Goal: Task Accomplishment & Management: Manage account settings

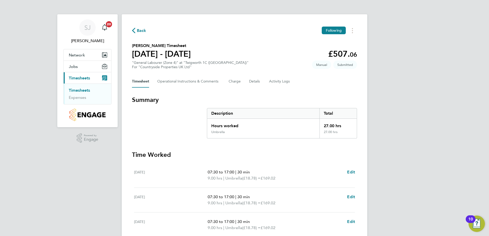
click at [79, 77] on span "Timesheets" at bounding box center [79, 78] width 21 height 5
click at [81, 92] on link "Timesheets" at bounding box center [79, 90] width 21 height 5
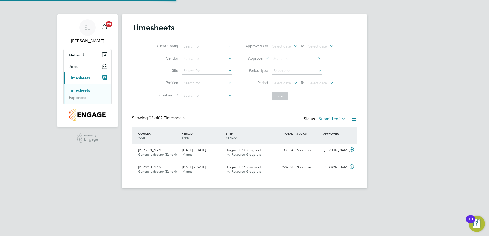
scroll to position [13, 45]
click at [157, 152] on span "[PERSON_NAME]" at bounding box center [151, 150] width 26 height 4
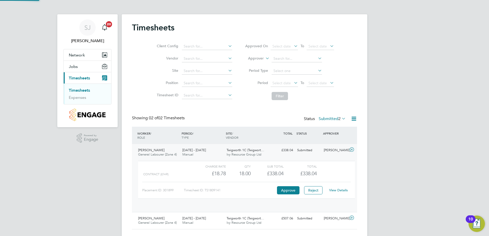
scroll to position [9, 50]
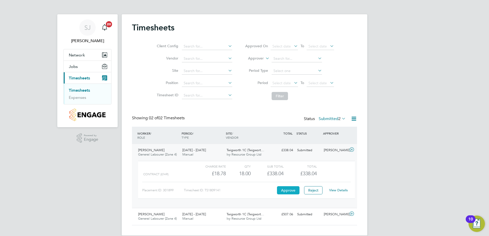
click at [292, 191] on button "Approve" at bounding box center [288, 191] width 23 height 8
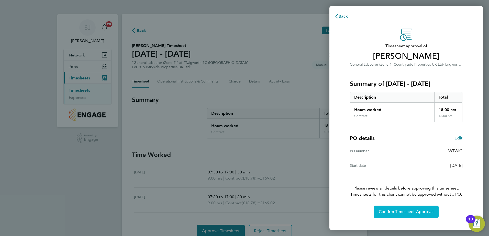
click at [419, 213] on span "Confirm Timesheet Approval" at bounding box center [406, 212] width 55 height 5
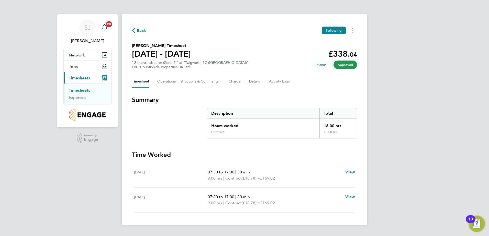
click at [86, 90] on link "Timesheets" at bounding box center [79, 90] width 21 height 5
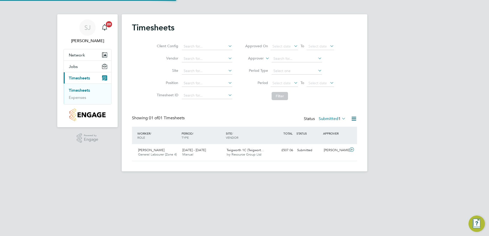
scroll to position [13, 45]
click at [163, 151] on div "Jamal Ahmed General Labourer (Zone 4) 18 - 24 Aug 2025" at bounding box center [158, 152] width 44 height 13
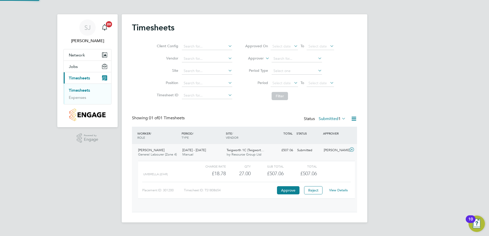
scroll to position [9, 50]
click at [290, 191] on button "Approve" at bounding box center [288, 191] width 23 height 8
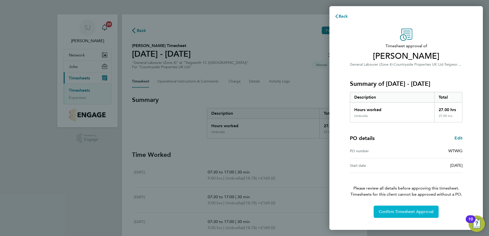
click at [408, 212] on span "Confirm Timesheet Approval" at bounding box center [406, 212] width 55 height 5
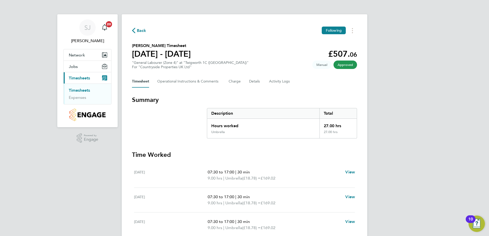
click at [77, 90] on link "Timesheets" at bounding box center [79, 90] width 21 height 5
